Goal: Navigation & Orientation: Find specific page/section

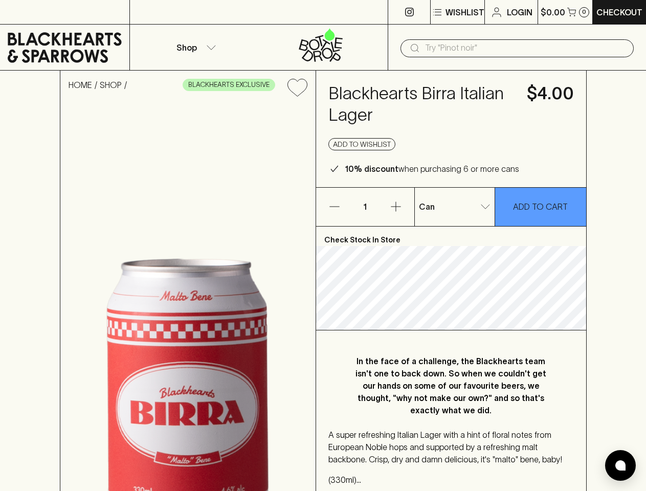
click at [457, 12] on p "Wishlist" at bounding box center [464, 12] width 39 height 12
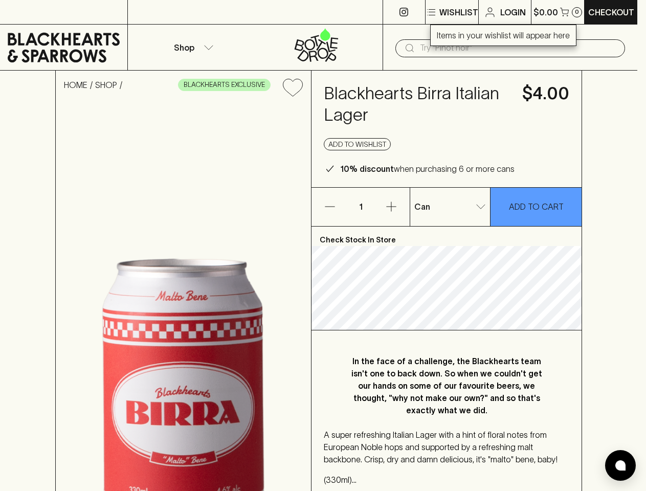
click at [565, 12] on div at bounding box center [323, 245] width 646 height 491
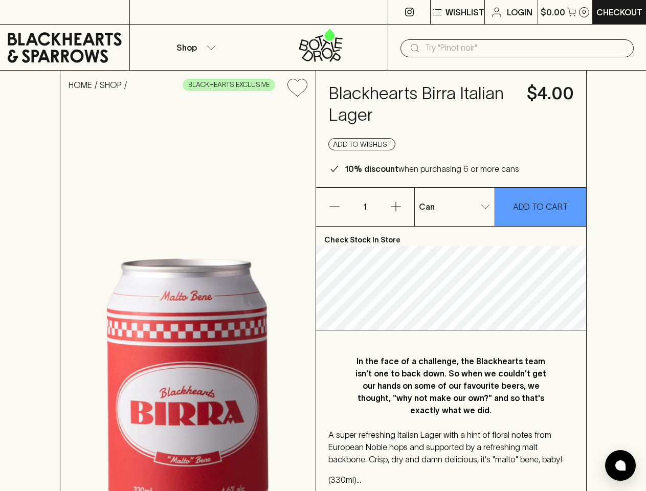
click at [194, 47] on p "Shop" at bounding box center [186, 47] width 20 height 12
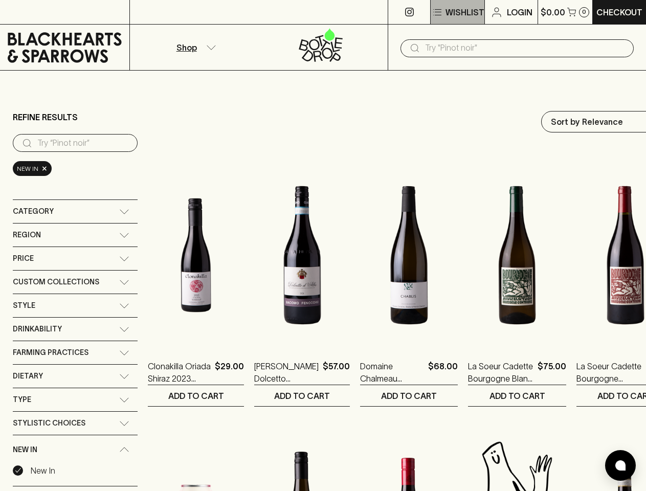
click at [457, 12] on p "Wishlist" at bounding box center [464, 12] width 39 height 12
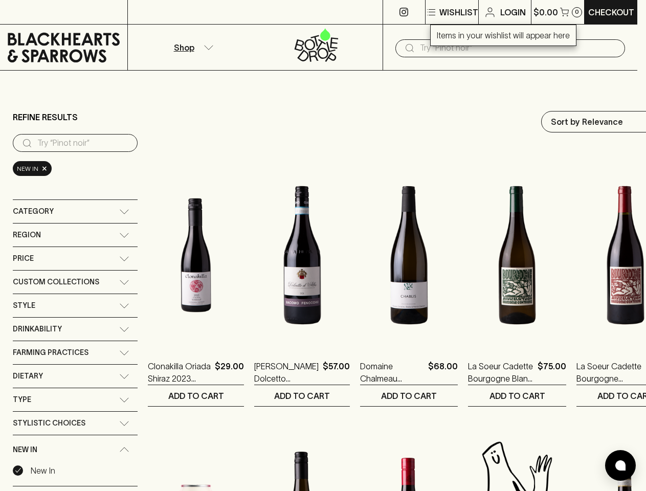
click at [565, 12] on div at bounding box center [323, 245] width 646 height 491
